Goal: Book appointment/travel/reservation

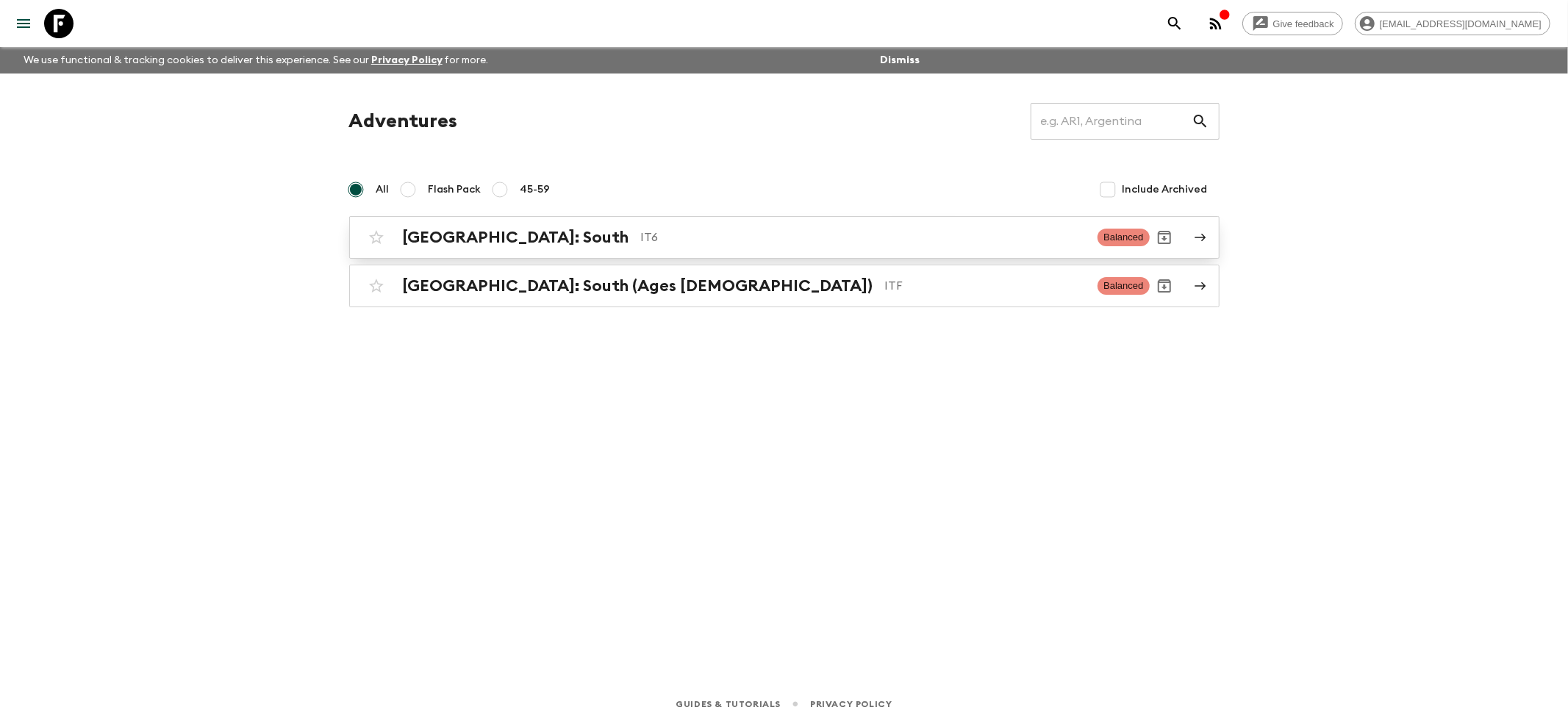
click at [421, 230] on h2 "[GEOGRAPHIC_DATA]: South" at bounding box center [516, 238] width 227 height 19
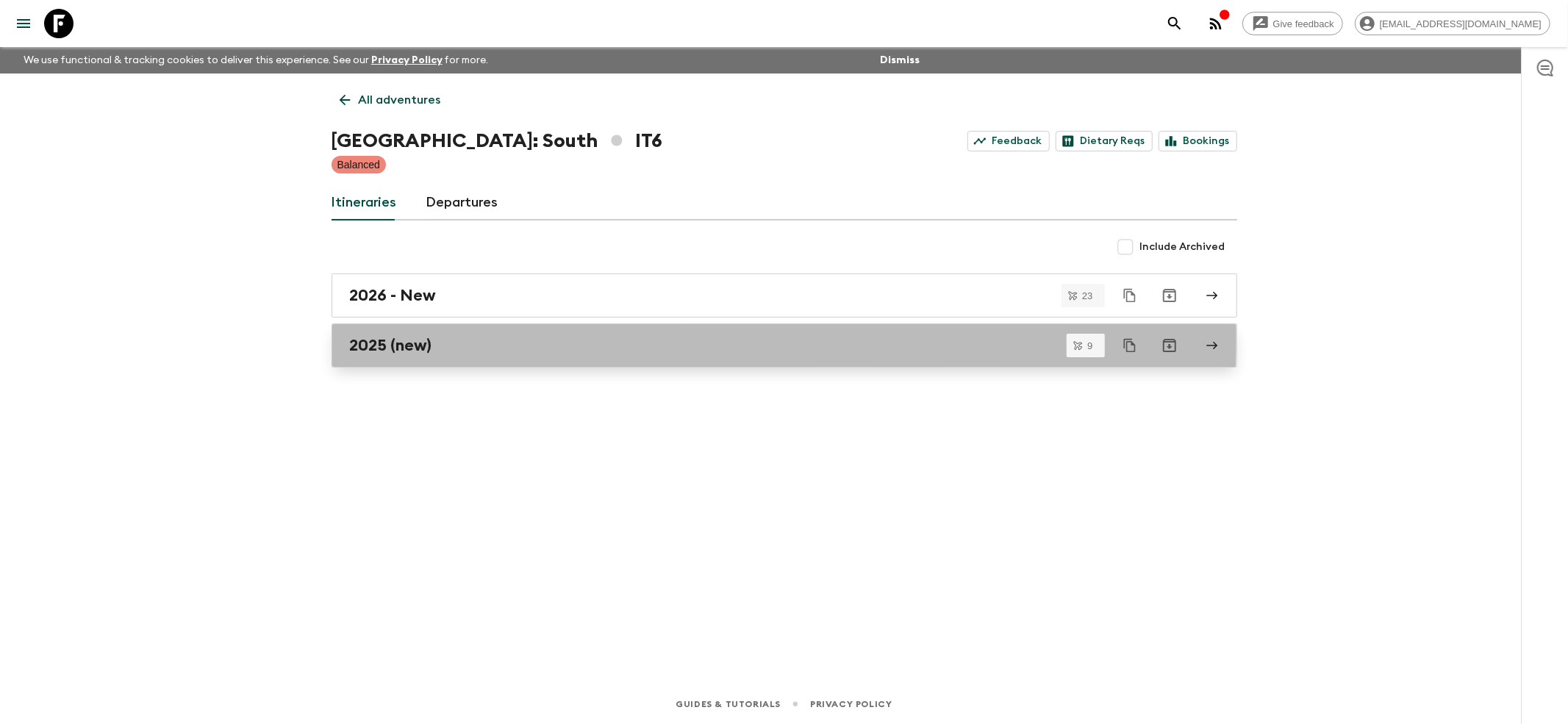
click at [389, 339] on h2 "2025 (new)" at bounding box center [391, 346] width 82 height 19
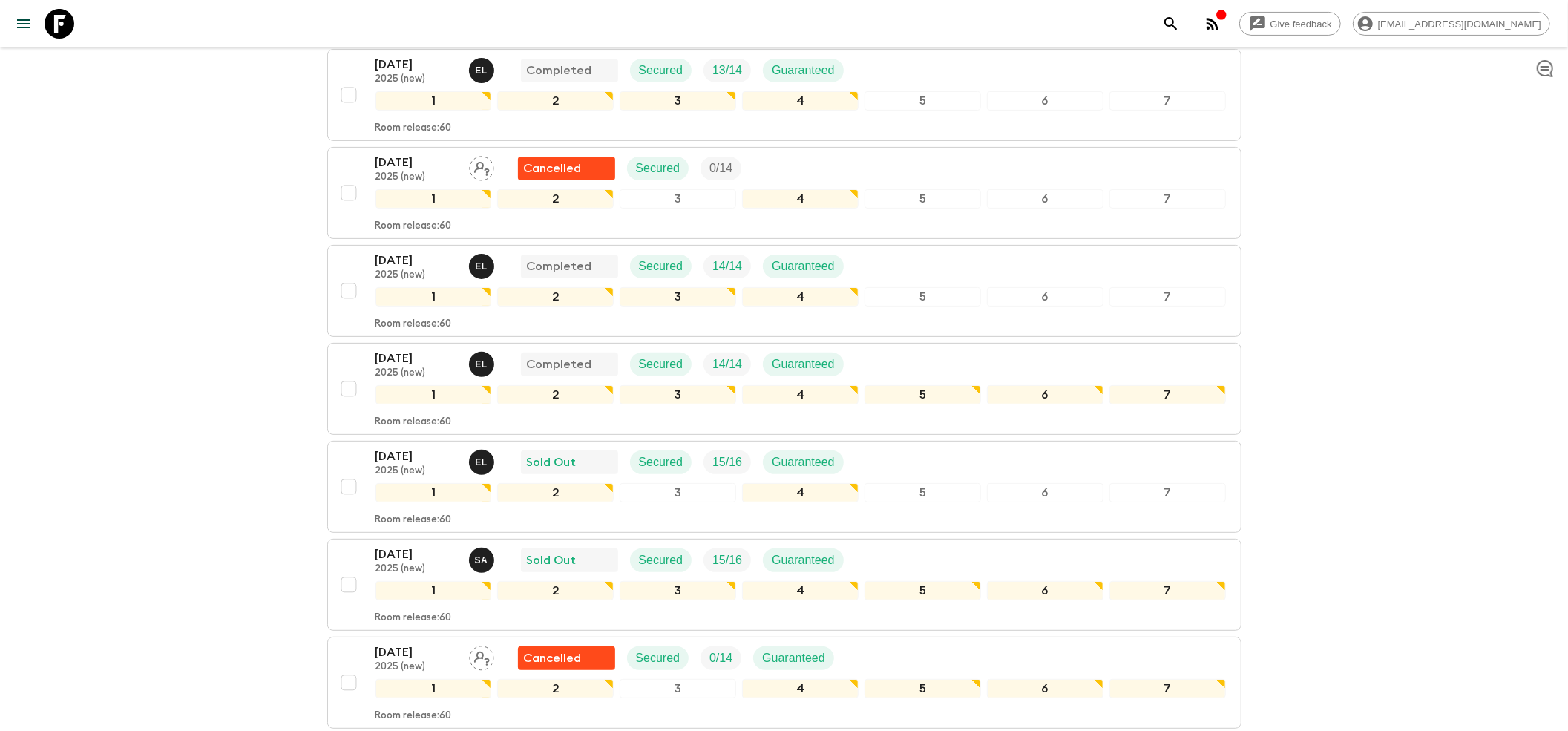
scroll to position [395, 0]
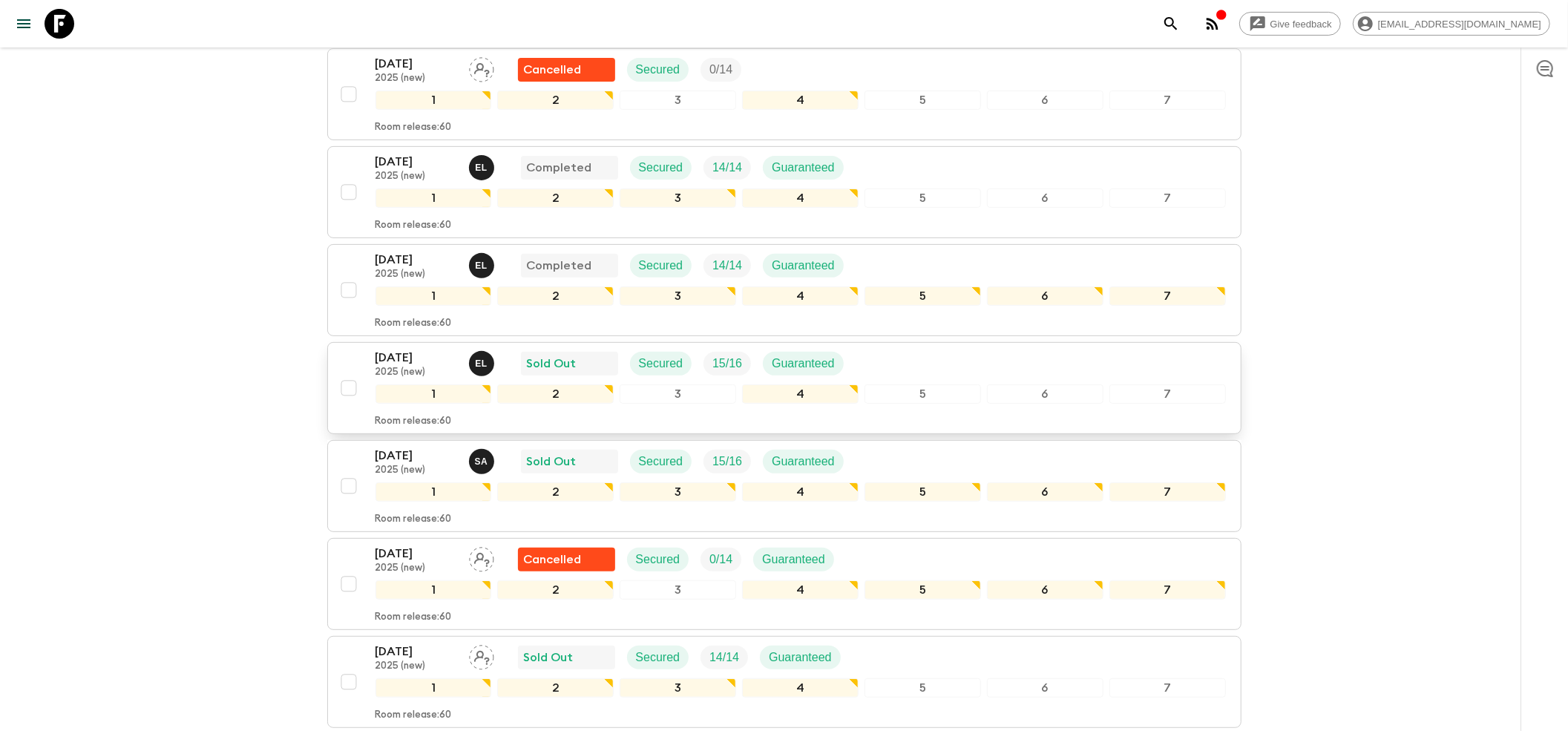
click at [389, 349] on p "[DATE]" at bounding box center [416, 358] width 81 height 18
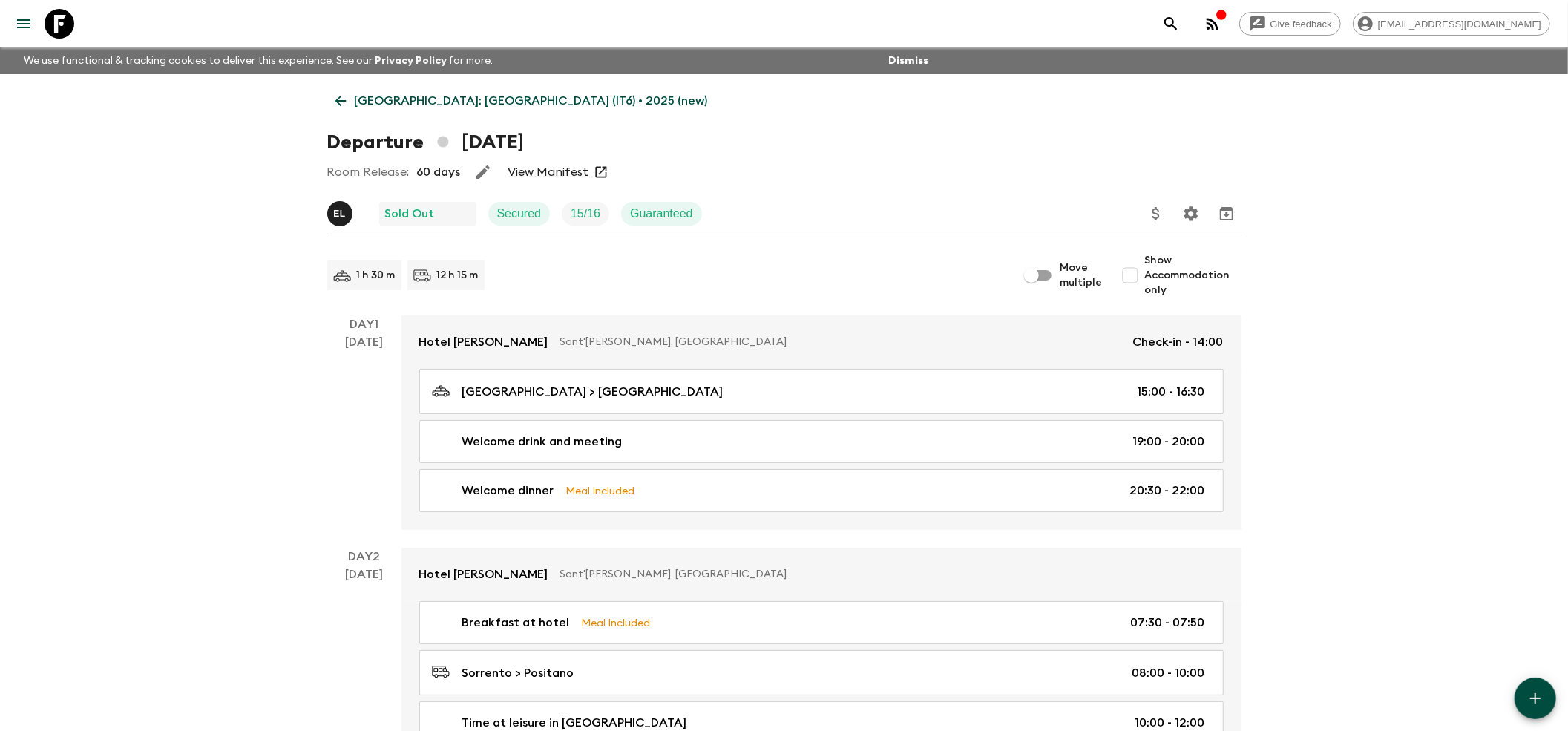
click at [550, 177] on link "View Manifest" at bounding box center [547, 172] width 80 height 15
